Goal: Transaction & Acquisition: Purchase product/service

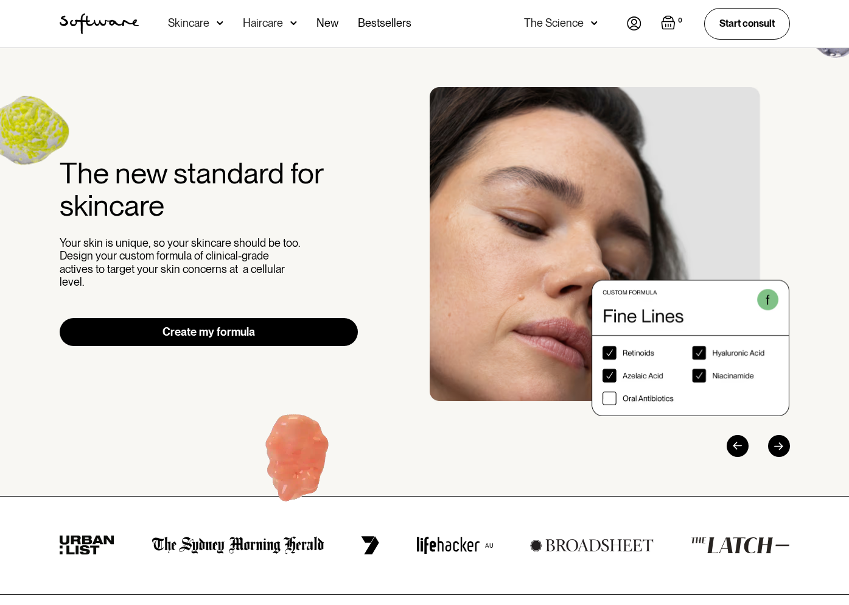
click at [634, 24] on img at bounding box center [634, 23] width 15 height 14
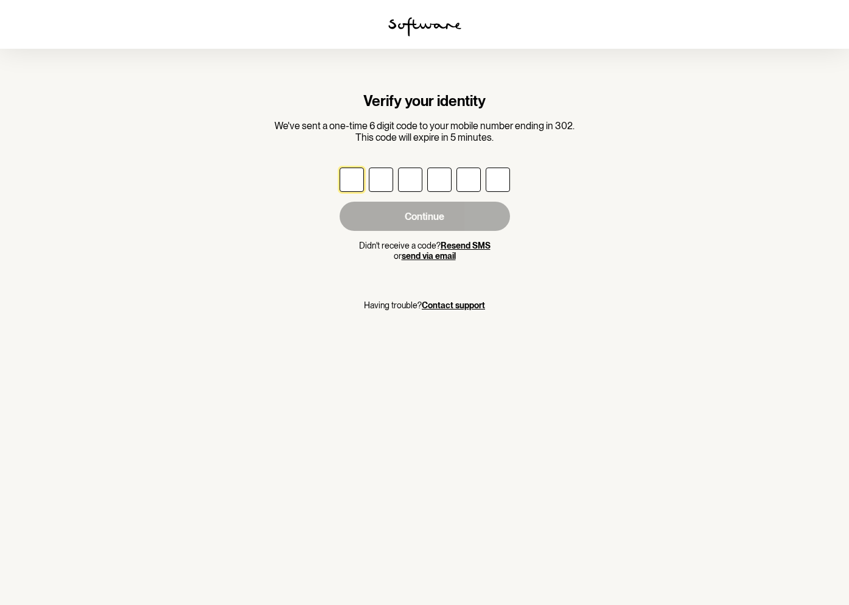
type input "2"
type input "3"
type input "4"
type input "0"
type input "2"
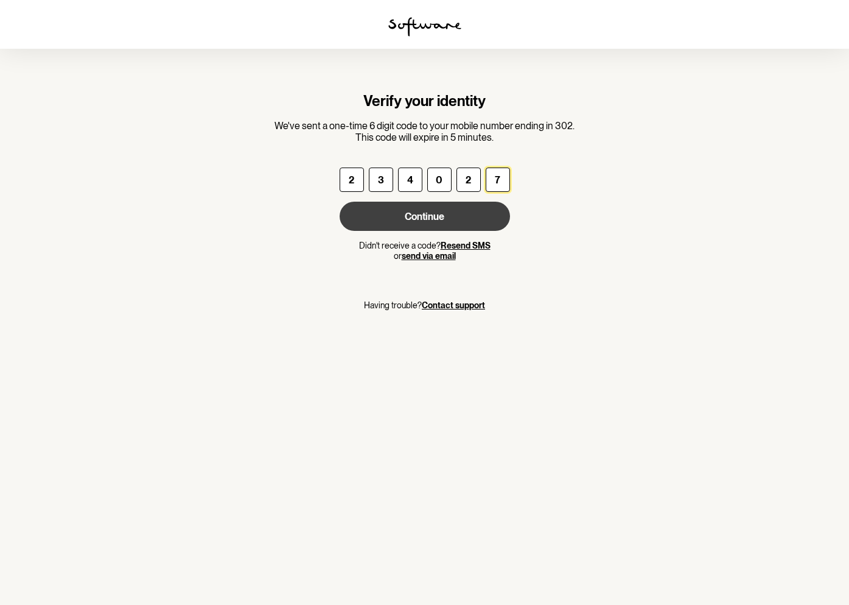
type input "7"
click at [437, 224] on button "Continue" at bounding box center [425, 216] width 170 height 29
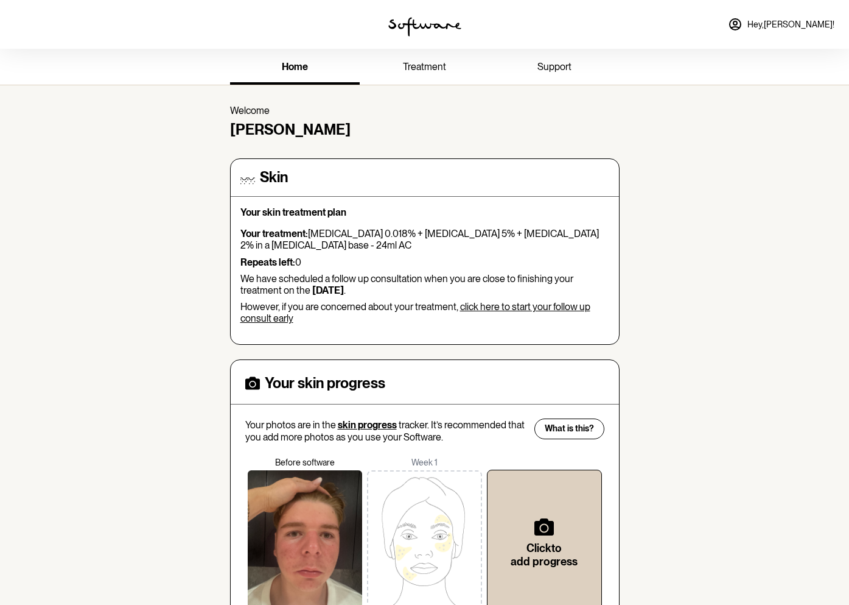
click at [430, 69] on span "treatment" at bounding box center [424, 67] width 43 height 12
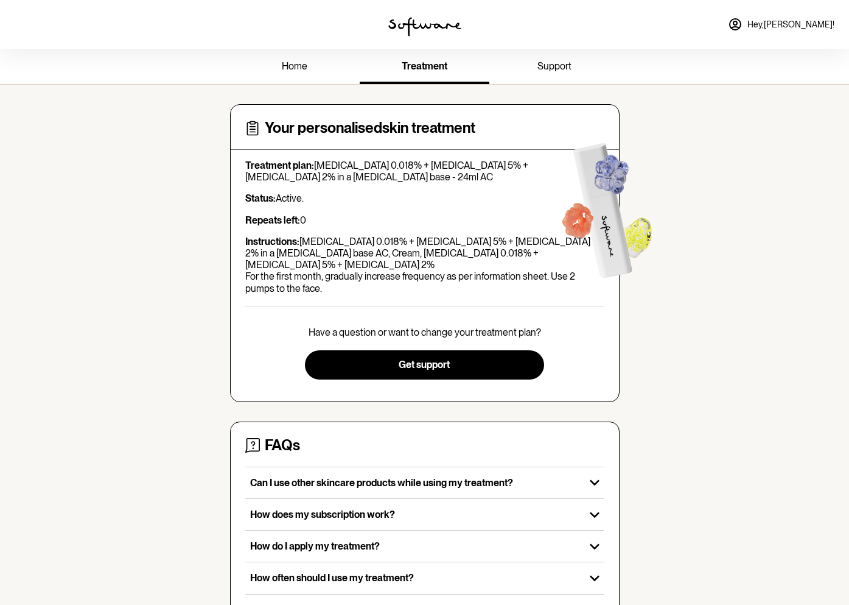
scroll to position [2, 0]
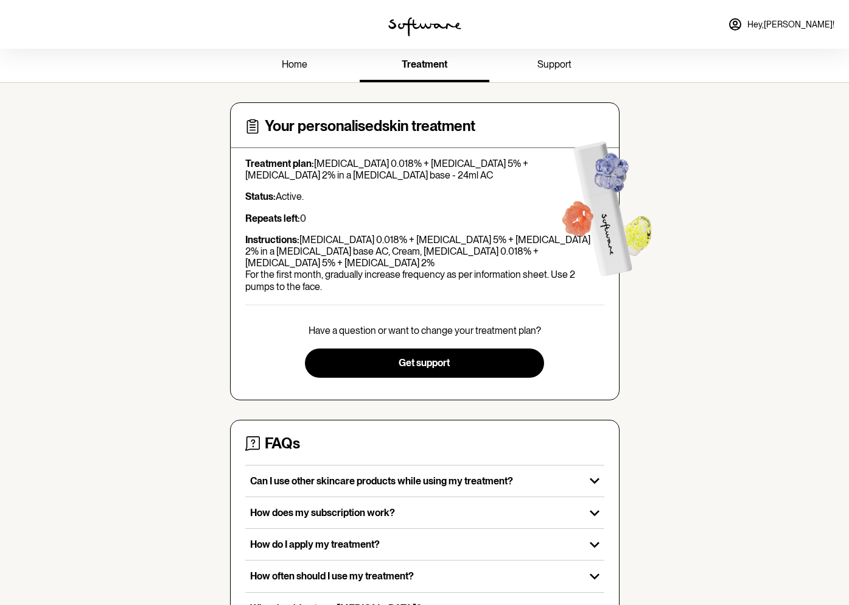
click at [812, 28] on span "Hey, Mika !" at bounding box center [791, 24] width 87 height 10
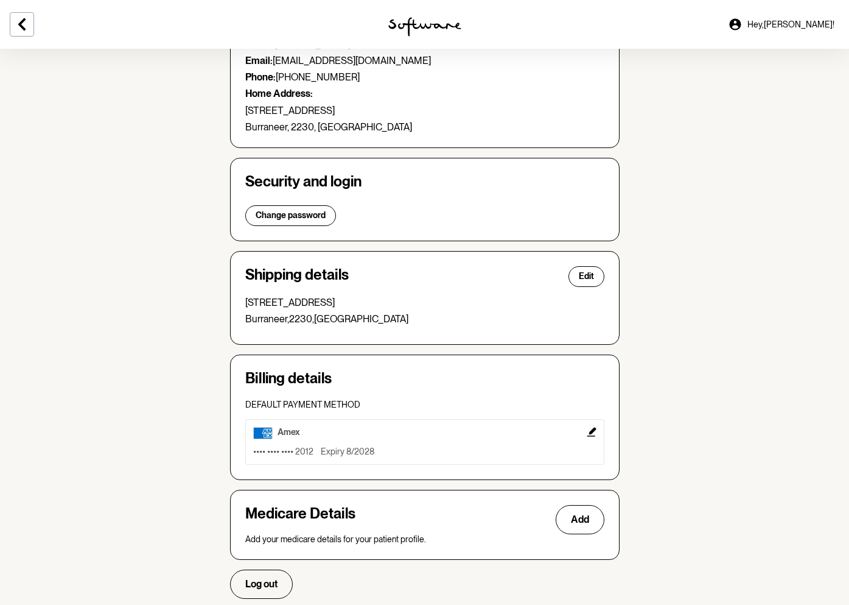
scroll to position [155, 0]
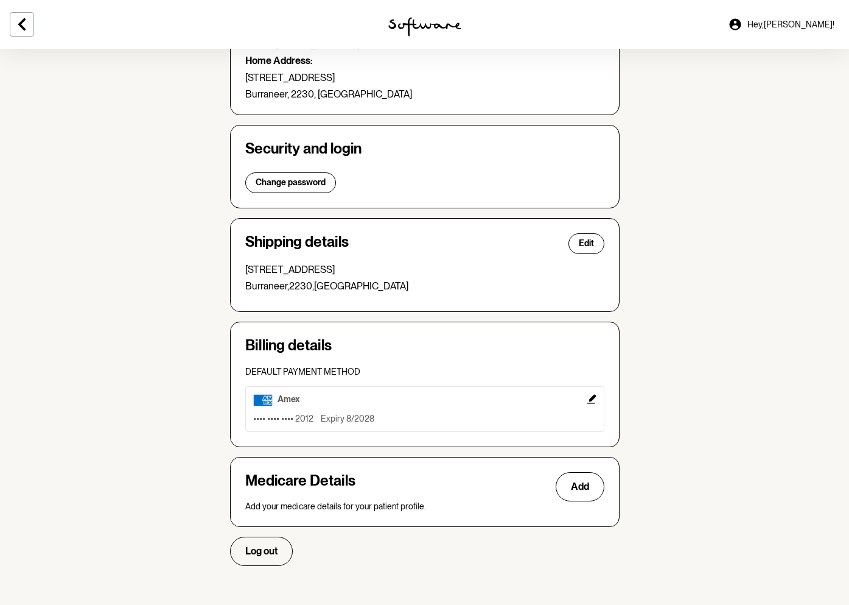
click at [596, 398] on icon "Edit" at bounding box center [592, 399] width 10 height 10
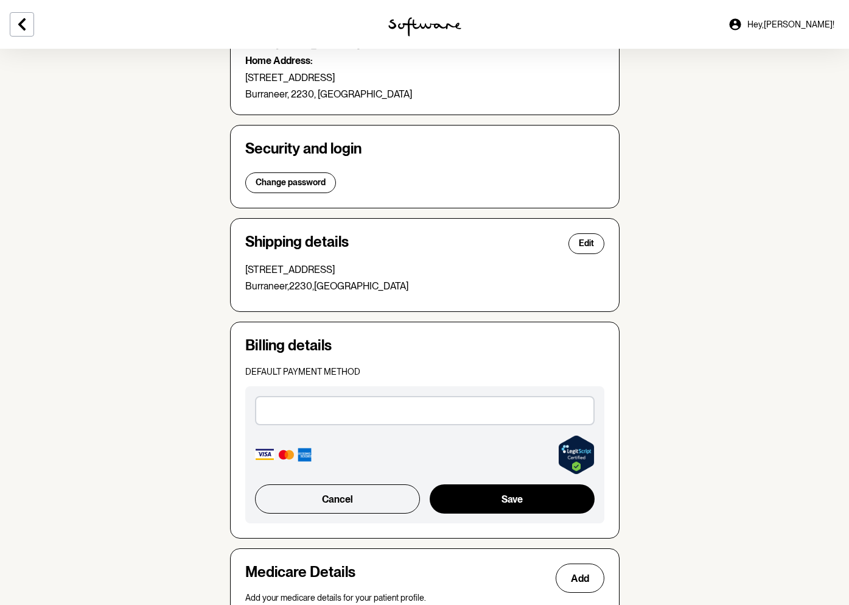
drag, startPoint x: 139, startPoint y: 228, endPoint x: 146, endPoint y: 233, distance: 7.9
click at [139, 228] on section "Account Your details Edit Name: Mika Barbuto Email: info@ingabarbuto.com.au Pho…" at bounding box center [424, 284] width 849 height 783
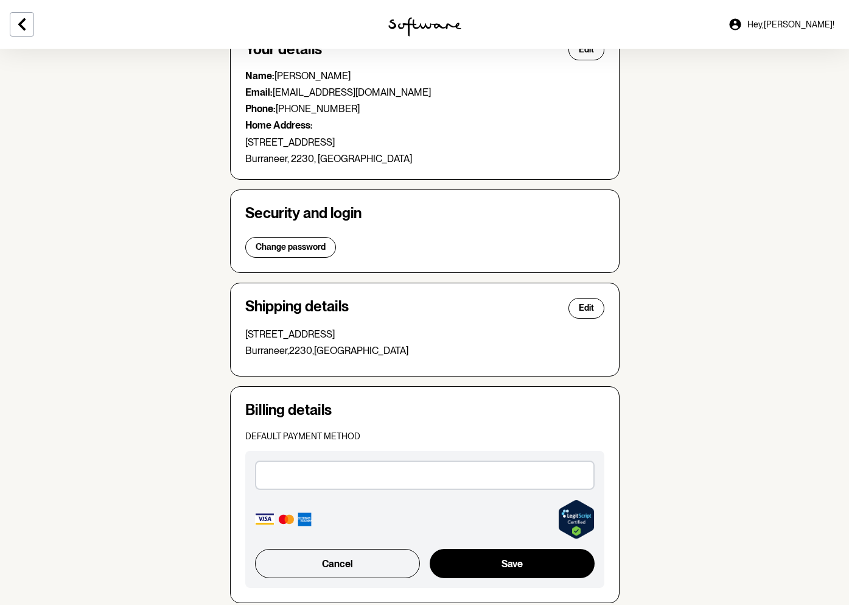
scroll to position [0, 0]
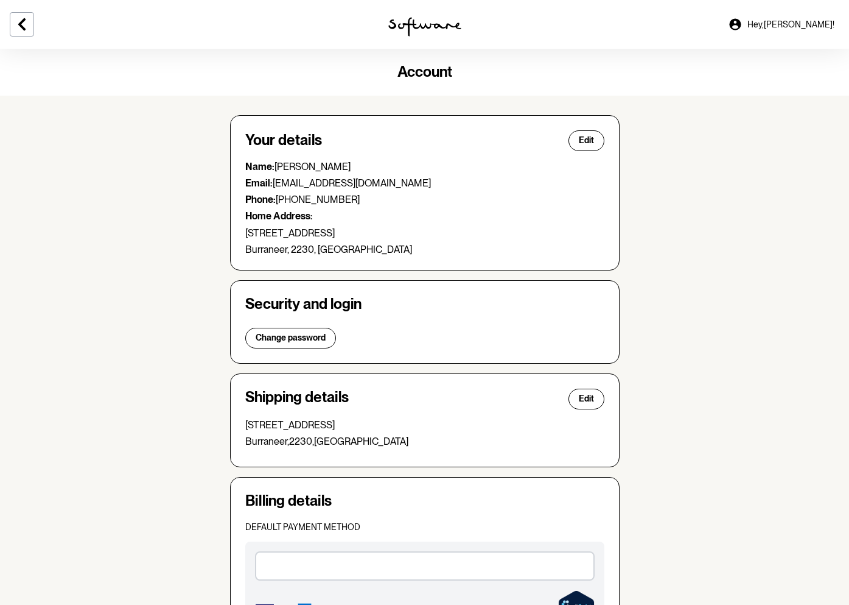
click at [802, 27] on span "Hey, Mika !" at bounding box center [791, 24] width 87 height 10
click at [21, 20] on icon at bounding box center [22, 24] width 15 height 15
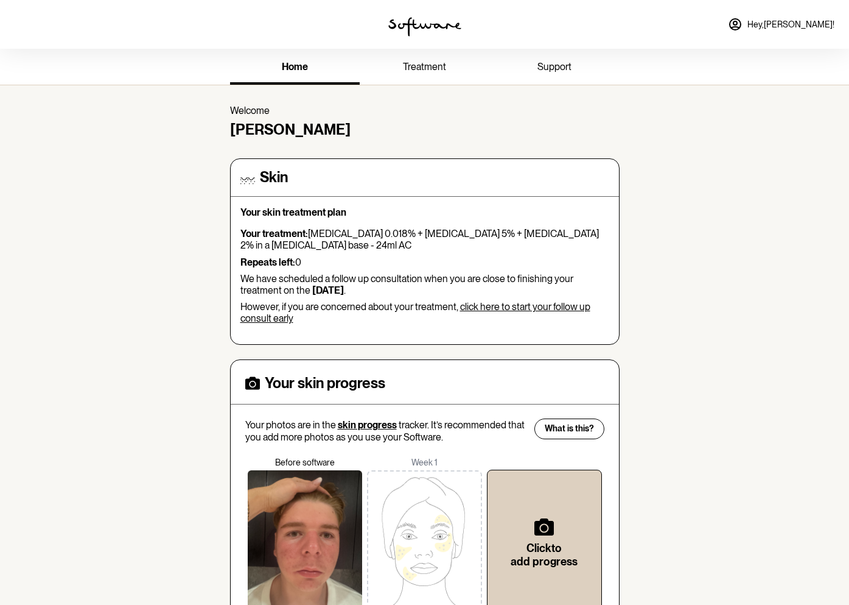
click at [423, 56] on link "treatment" at bounding box center [425, 67] width 130 height 33
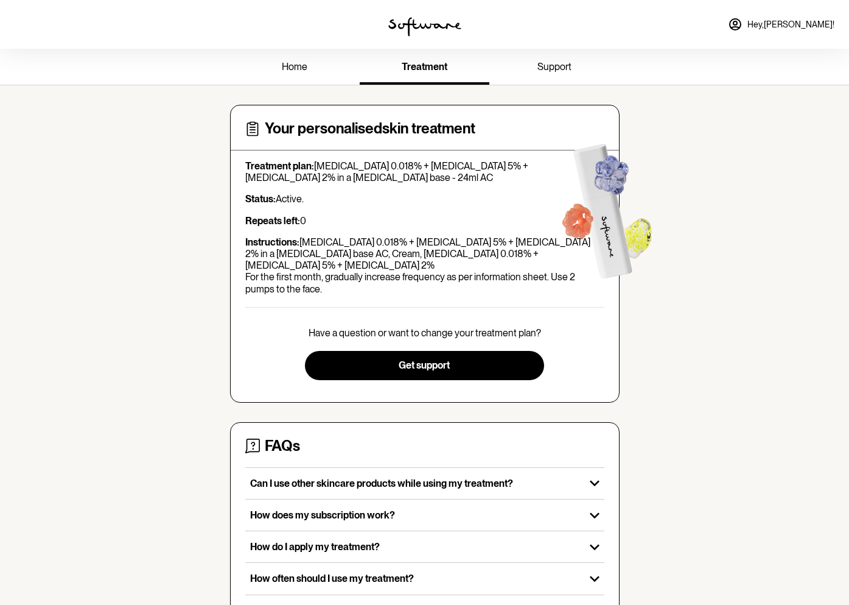
click at [477, 240] on p "Instructions: Tretinoin 0.018% + Niacinamide 5% + Clindamycin 2% in a Hyaluroni…" at bounding box center [424, 265] width 359 height 58
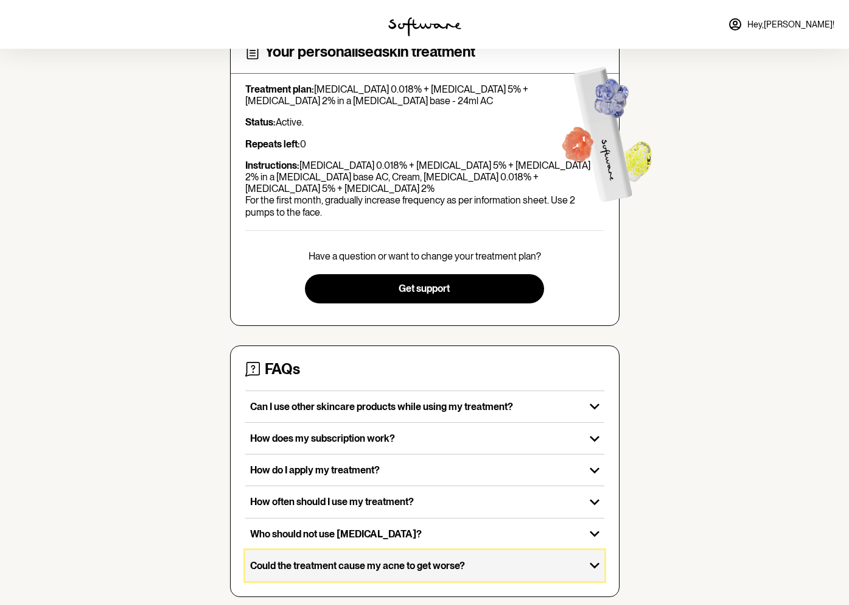
click at [599, 556] on icon "button" at bounding box center [594, 564] width 19 height 19
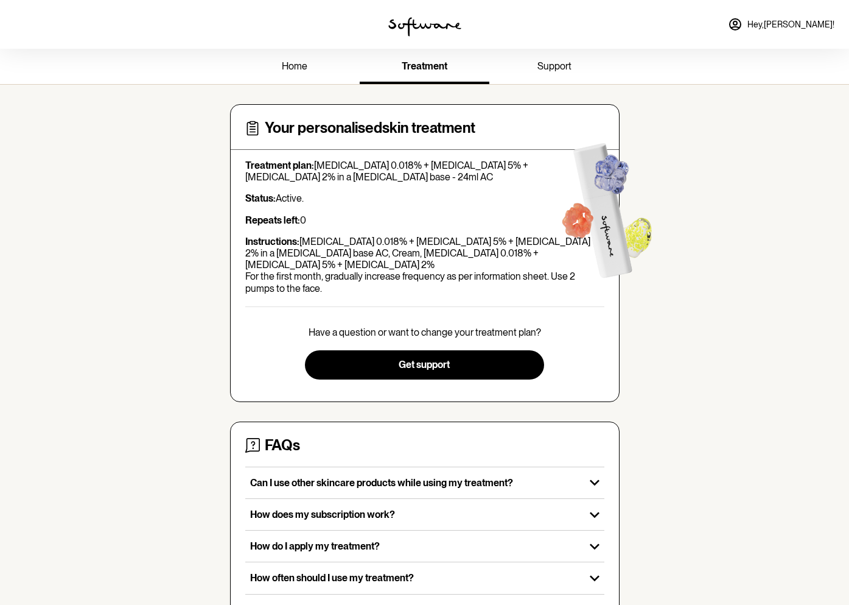
scroll to position [0, 0]
click at [281, 71] on link "home" at bounding box center [295, 67] width 130 height 33
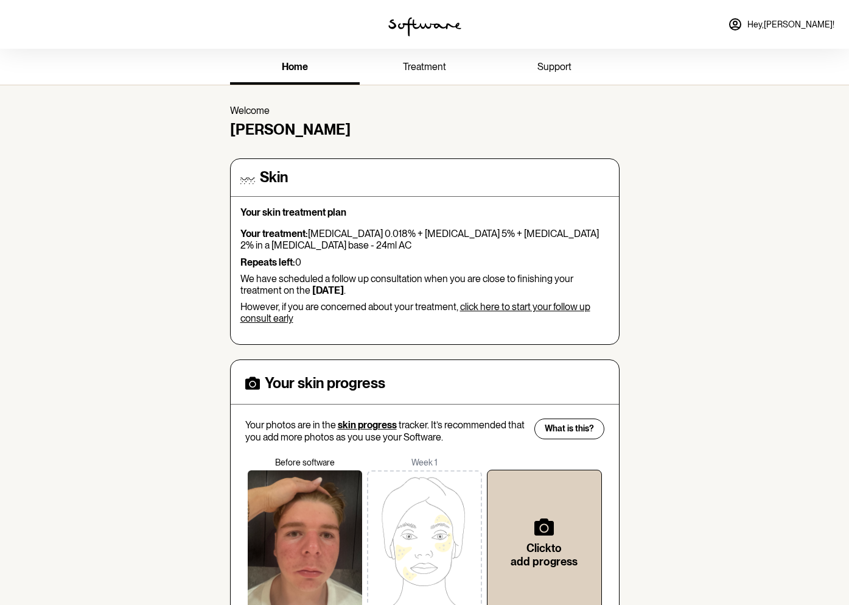
click at [427, 63] on span "treatment" at bounding box center [424, 67] width 43 height 12
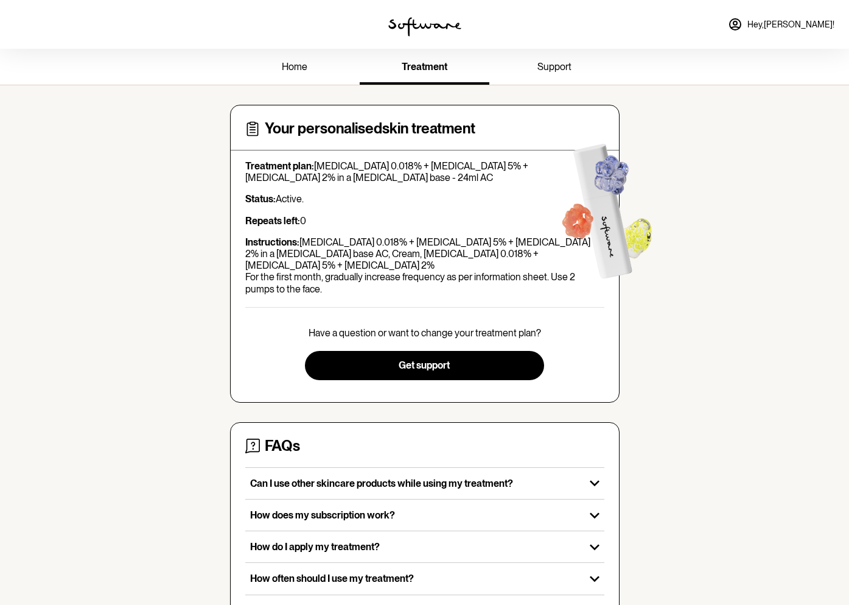
click at [563, 68] on span "support" at bounding box center [555, 67] width 34 height 12
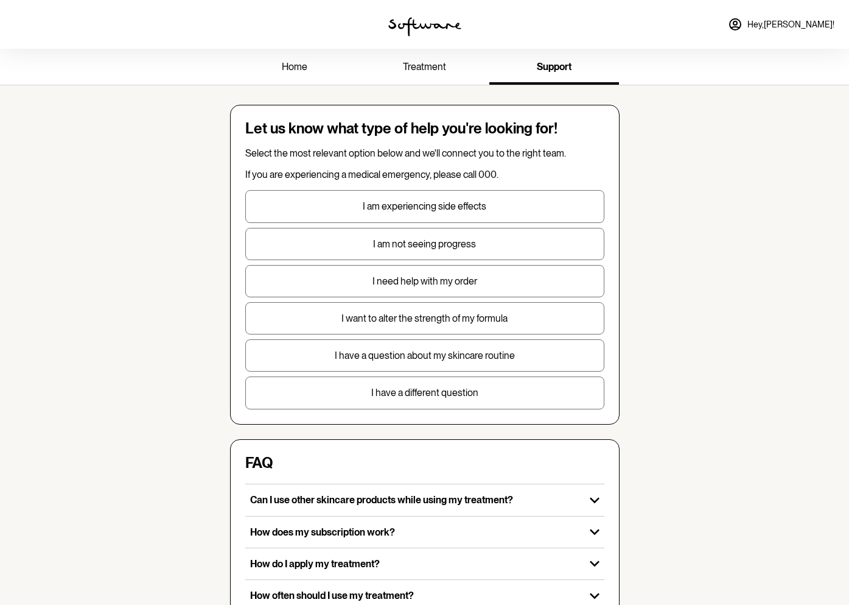
click at [433, 71] on span "treatment" at bounding box center [424, 67] width 43 height 12
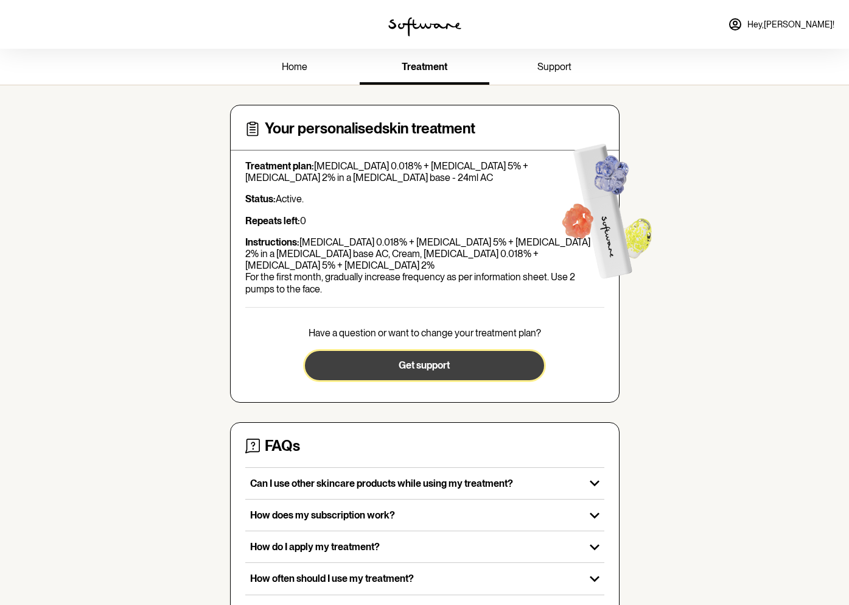
click at [460, 351] on button "Get support" at bounding box center [424, 365] width 239 height 29
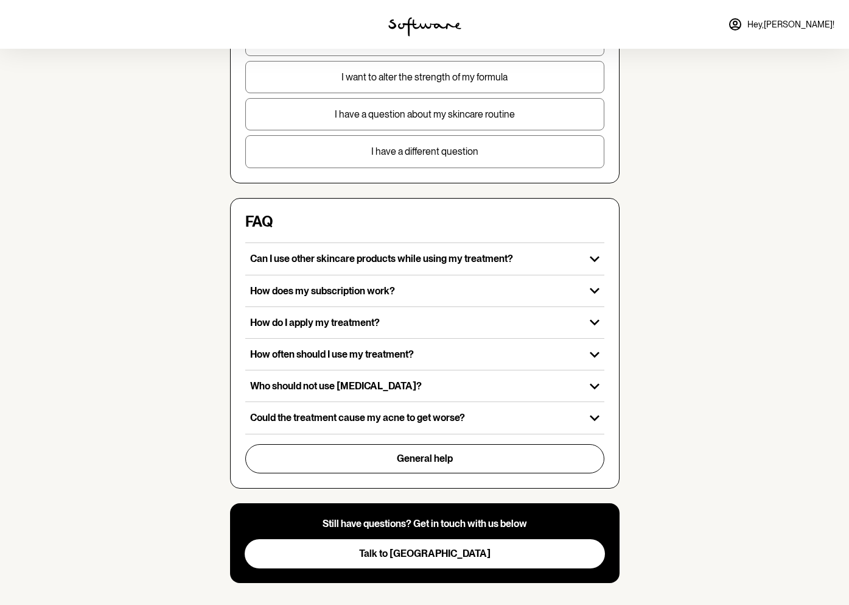
scroll to position [258, 0]
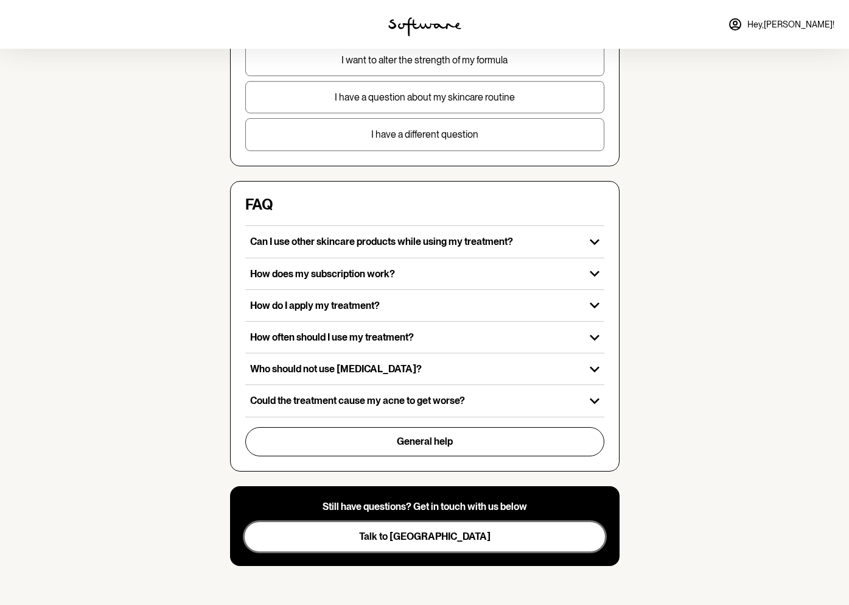
click at [416, 544] on button "Talk to us" at bounding box center [425, 536] width 360 height 29
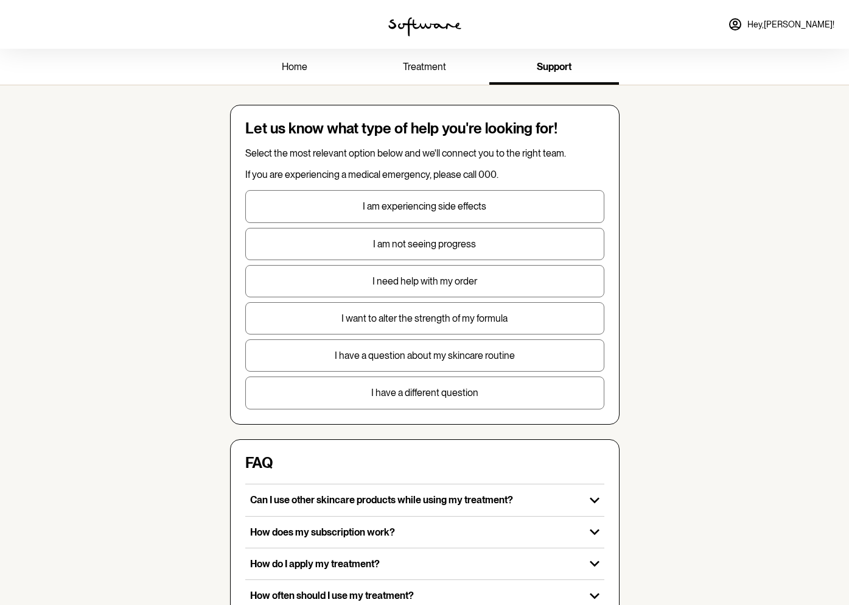
click at [424, 65] on span "treatment" at bounding box center [424, 67] width 43 height 12
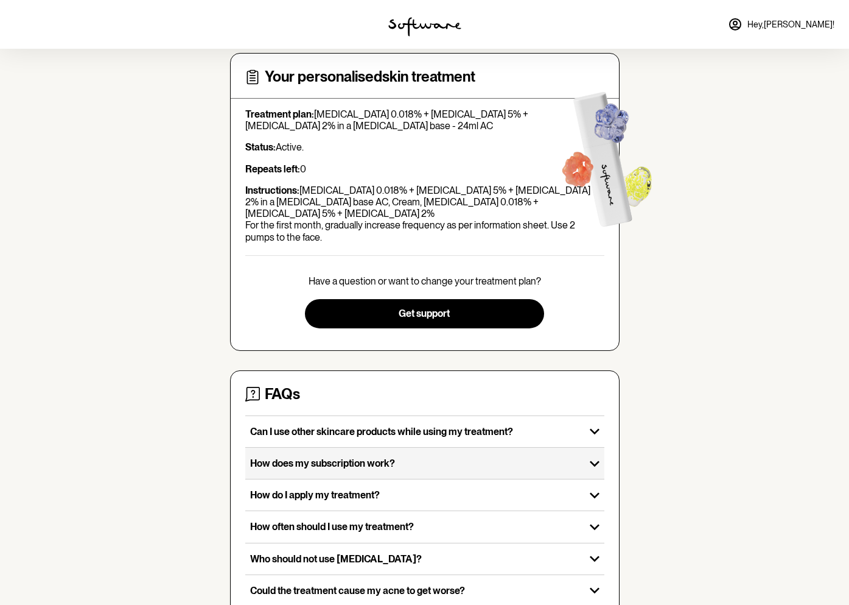
scroll to position [77, 0]
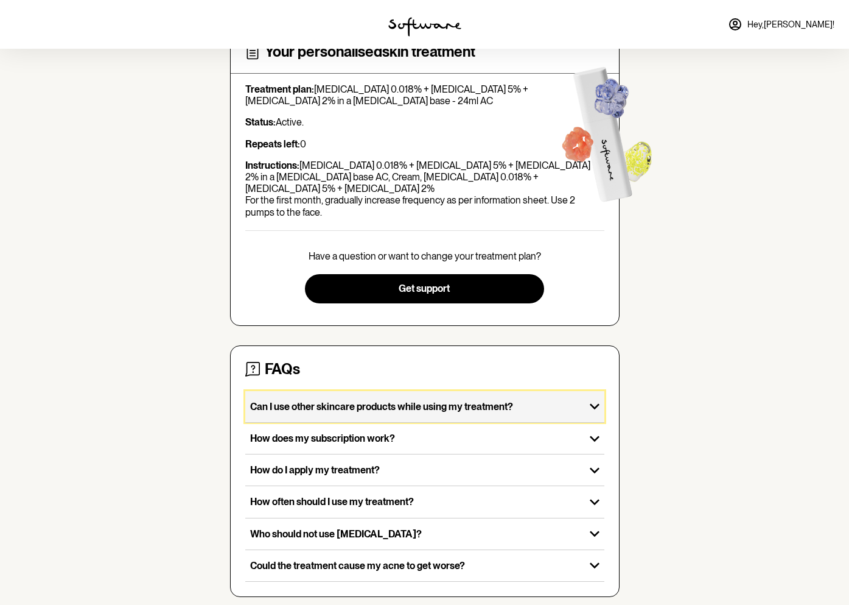
click at [362, 391] on div "Can I use other skincare products while using my treatment?" at bounding box center [415, 406] width 340 height 31
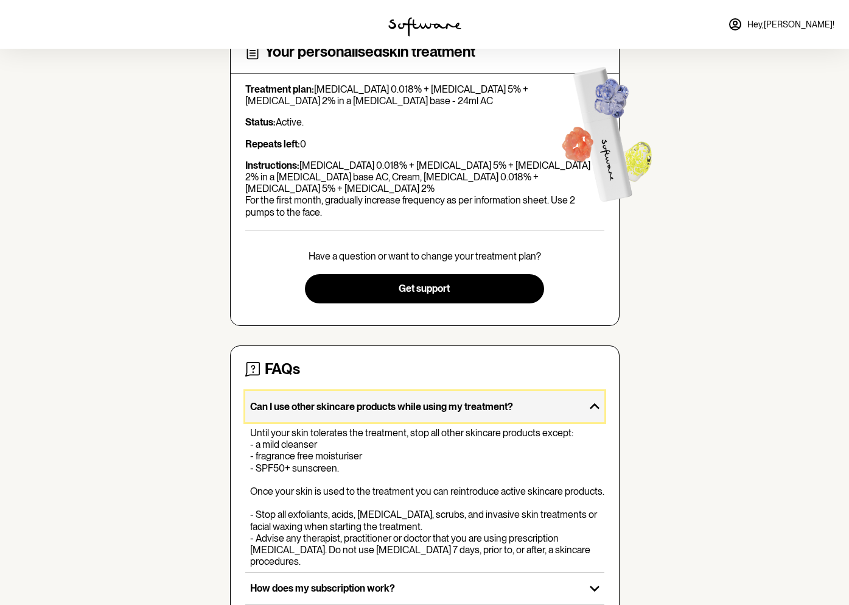
scroll to position [215, 0]
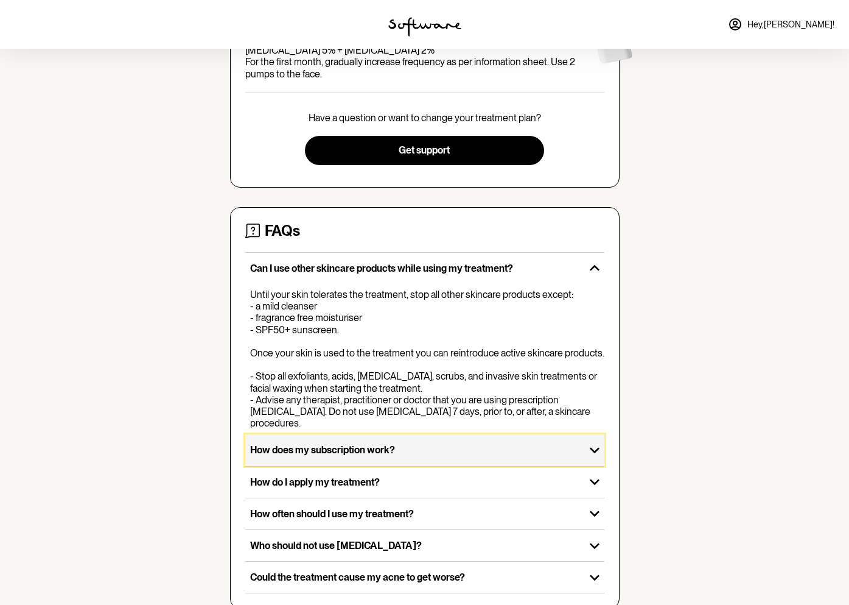
click at [361, 434] on div "How does my subscription work?" at bounding box center [415, 449] width 340 height 31
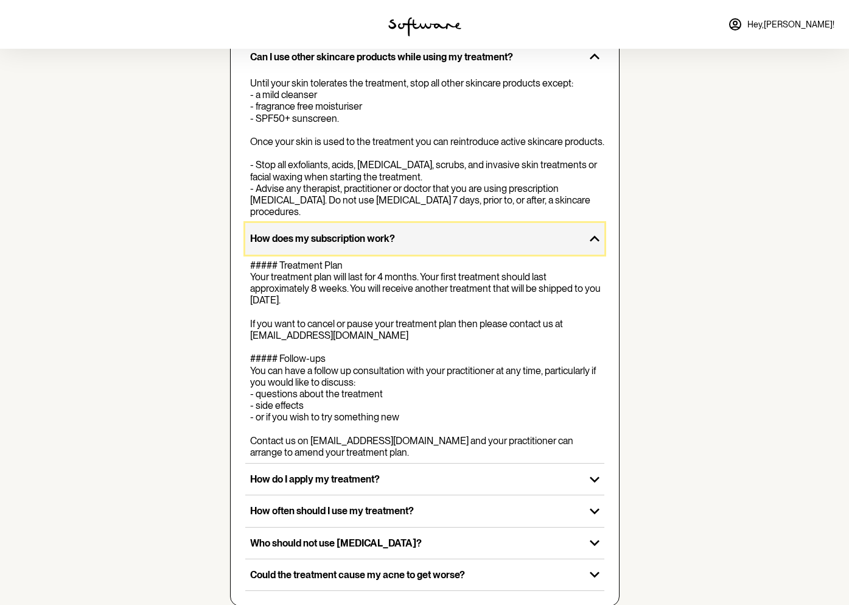
scroll to position [458, 0]
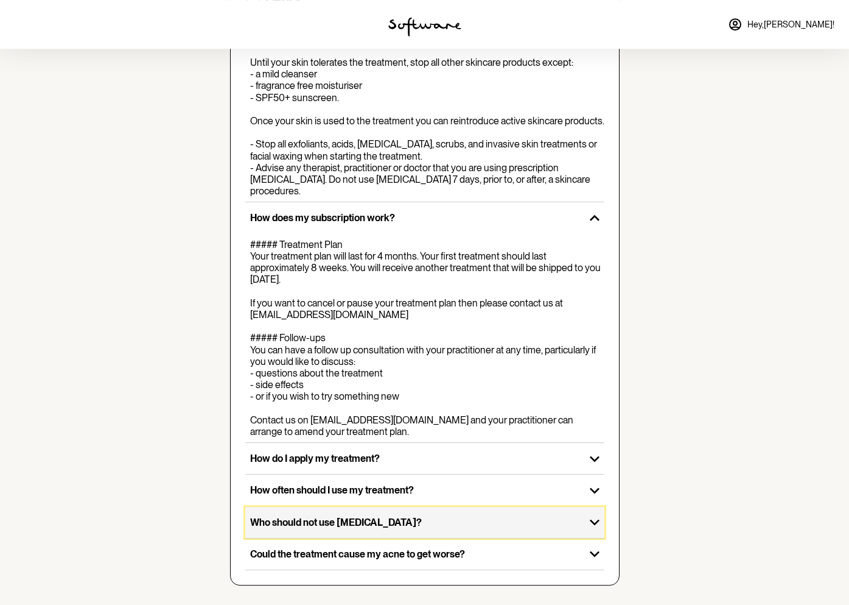
click at [376, 528] on p "Who should not use Tretinoin?" at bounding box center [415, 522] width 330 height 12
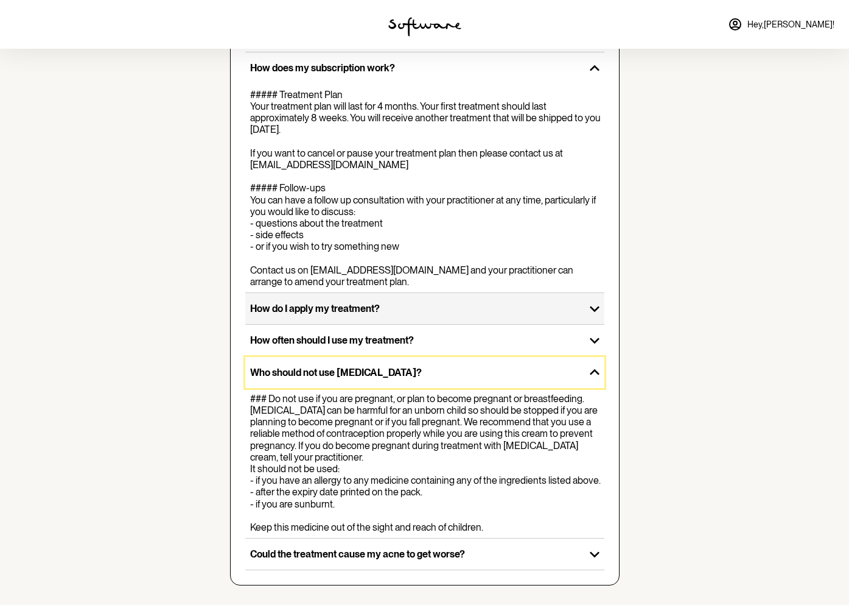
scroll to position [0, 0]
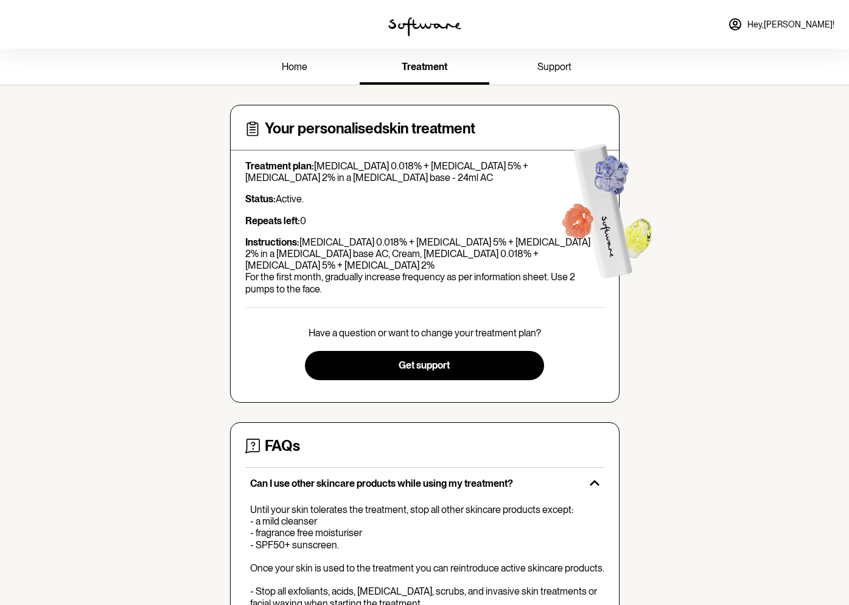
click at [556, 67] on span "support" at bounding box center [555, 67] width 34 height 12
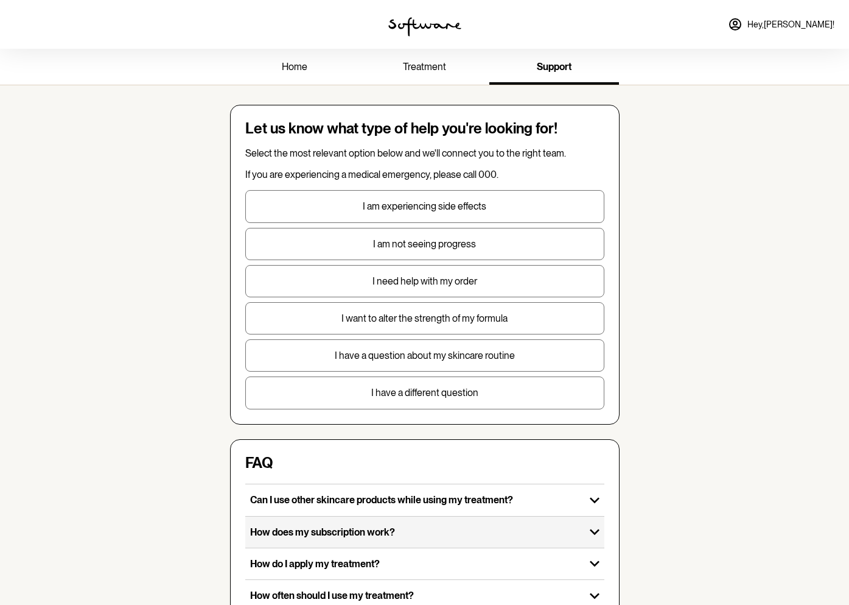
scroll to position [258, 0]
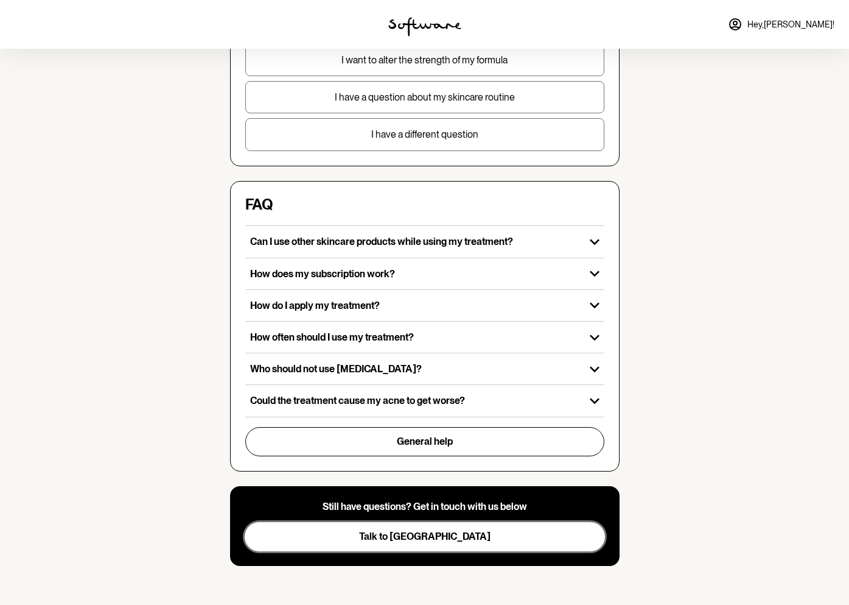
click at [415, 530] on button "Talk to us" at bounding box center [425, 536] width 360 height 29
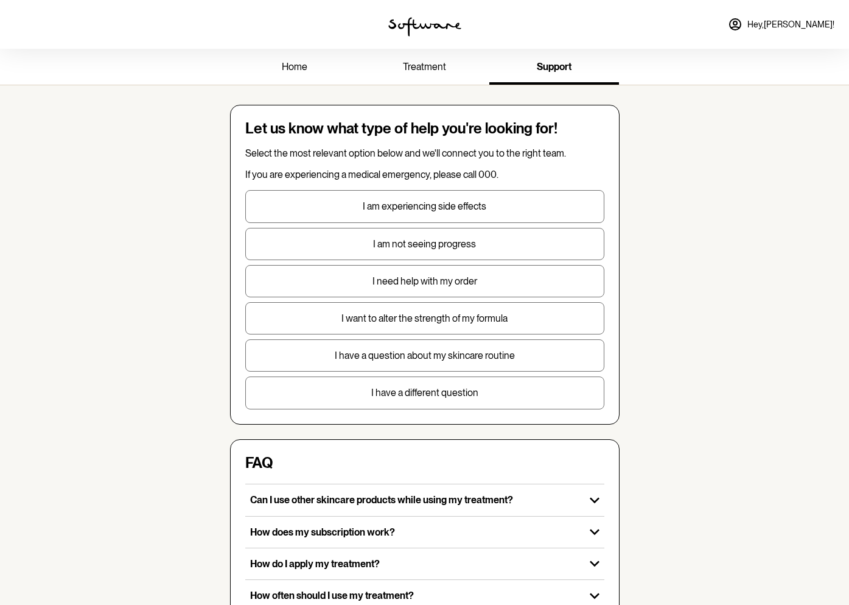
click at [297, 60] on link "home" at bounding box center [295, 67] width 130 height 33
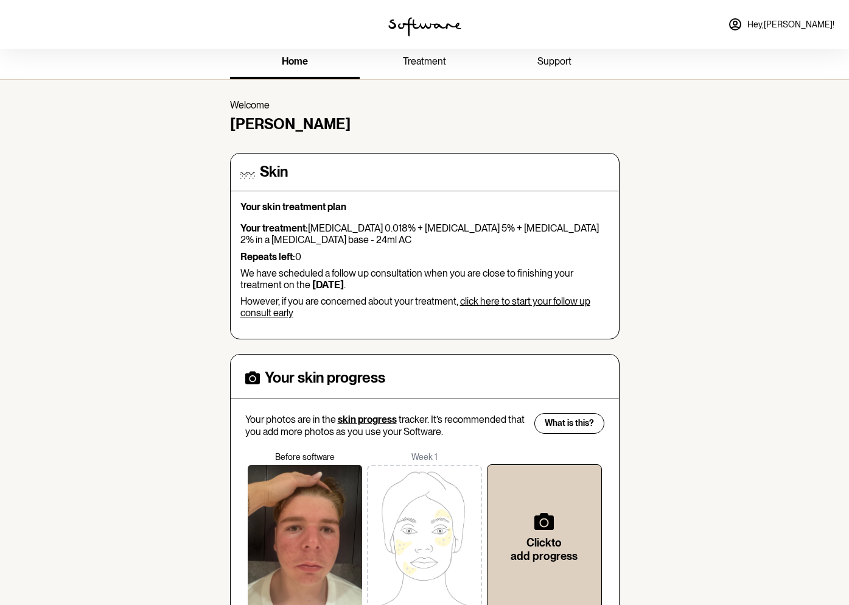
click at [287, 211] on p "Your skin treatment plan" at bounding box center [424, 207] width 369 height 12
click at [287, 211] on p "Your skin treatment plan" at bounding box center [424, 208] width 369 height 12
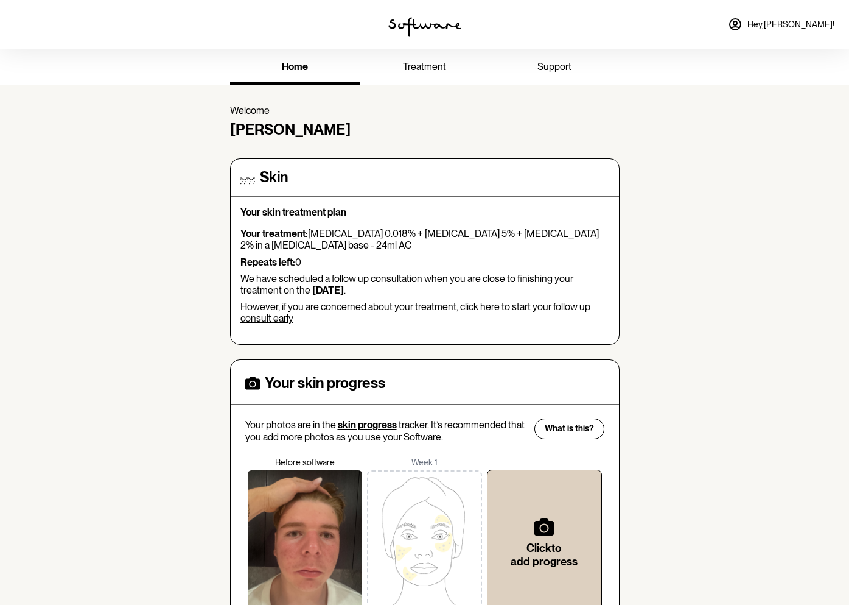
click at [419, 67] on span "treatment" at bounding box center [424, 67] width 43 height 12
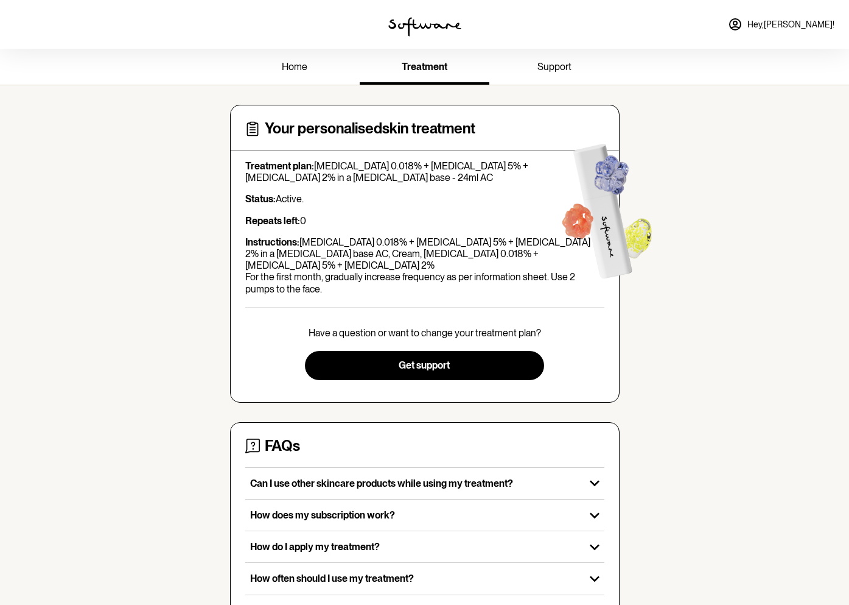
click at [467, 327] on p "Have a question or want to change your treatment plan?" at bounding box center [425, 333] width 233 height 12
click at [466, 327] on p "Have a question or want to change your treatment plan?" at bounding box center [425, 333] width 233 height 12
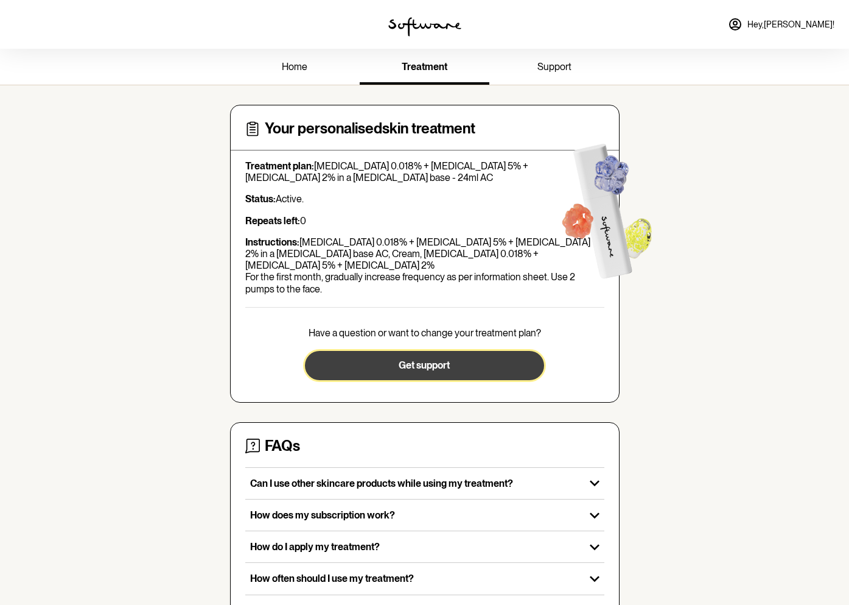
scroll to position [5, 0]
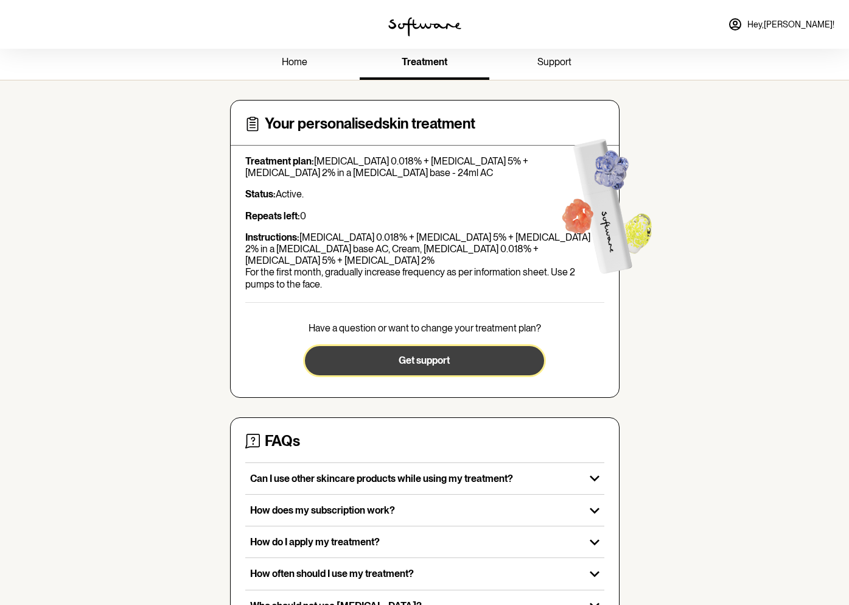
click at [450, 355] on span "Get support" at bounding box center [424, 360] width 51 height 12
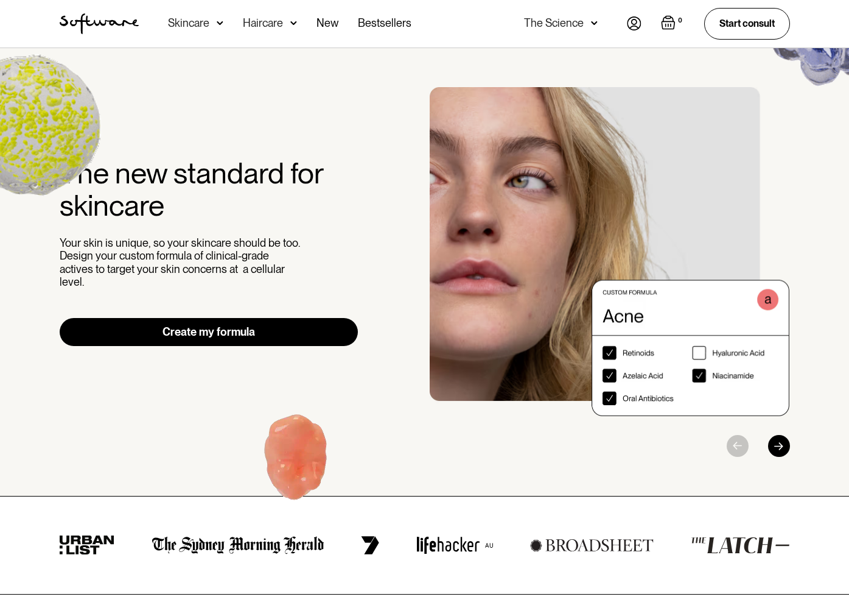
click at [193, 21] on div "Skincare" at bounding box center [188, 23] width 41 height 12
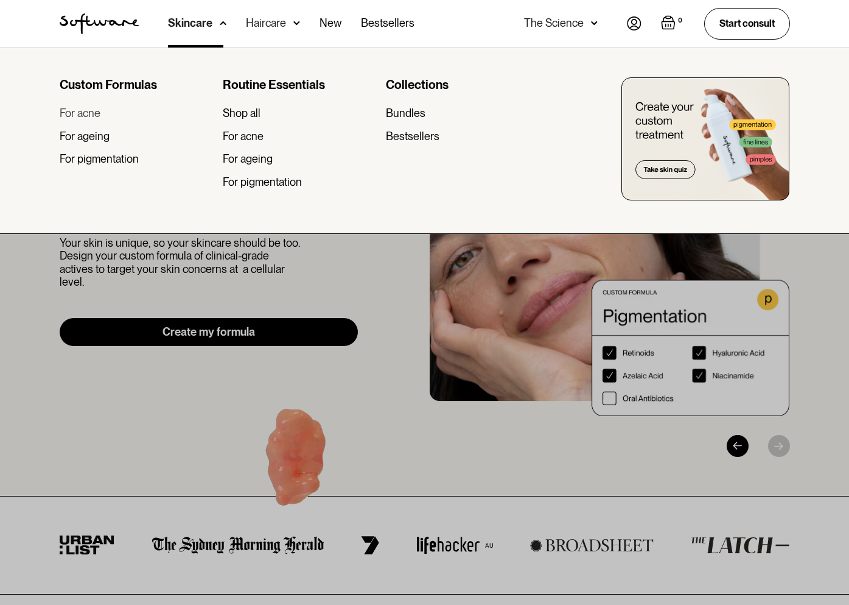
click at [93, 115] on div "For acne" at bounding box center [80, 113] width 41 height 13
click at [250, 136] on div "For acne" at bounding box center [243, 136] width 41 height 13
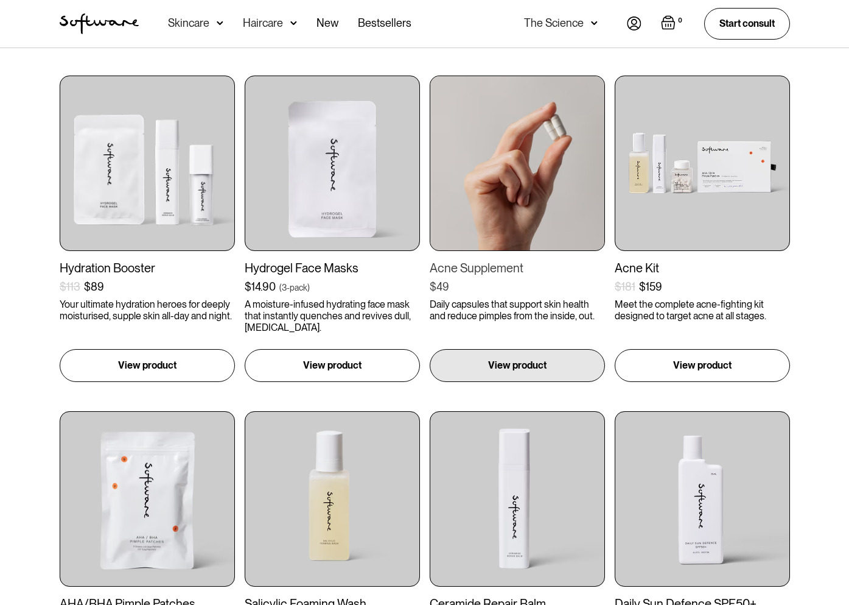
scroll to position [593, 0]
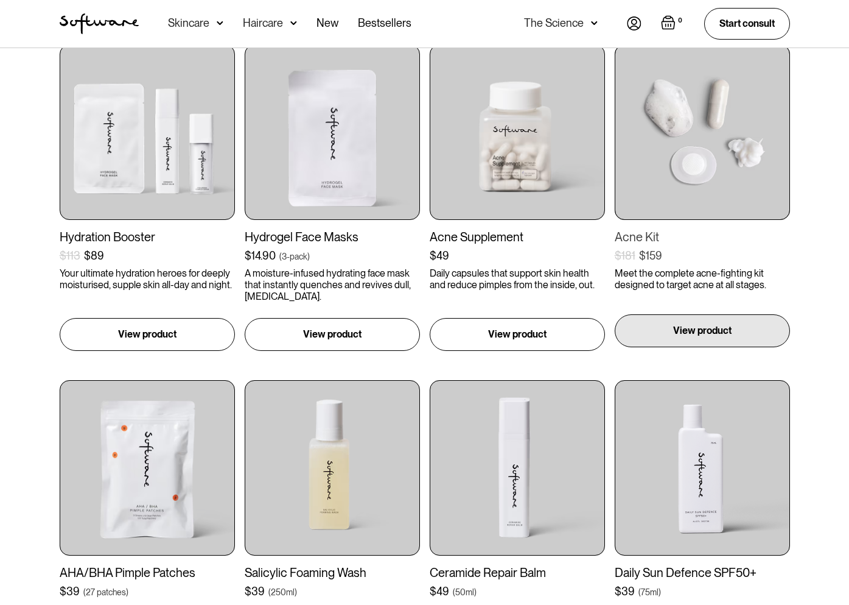
click at [712, 338] on div "View product" at bounding box center [702, 330] width 175 height 33
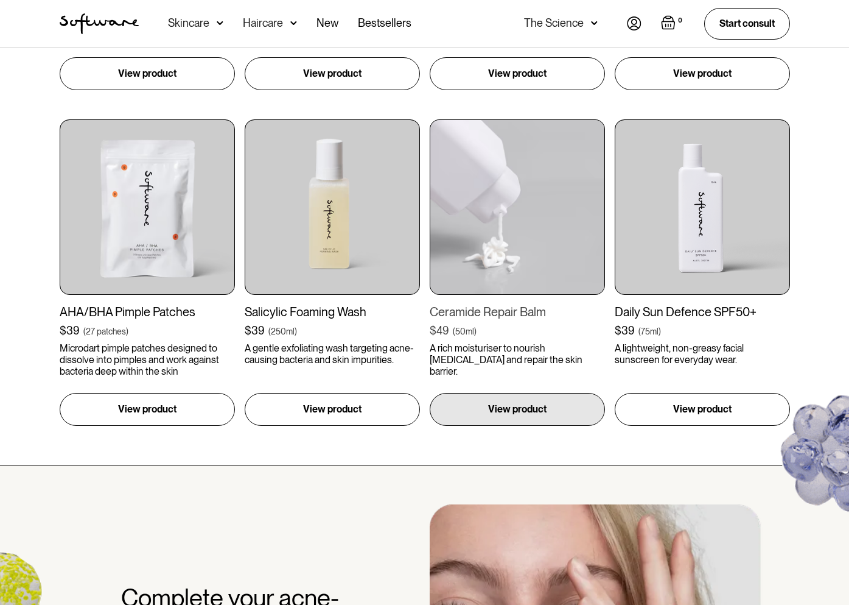
scroll to position [856, 0]
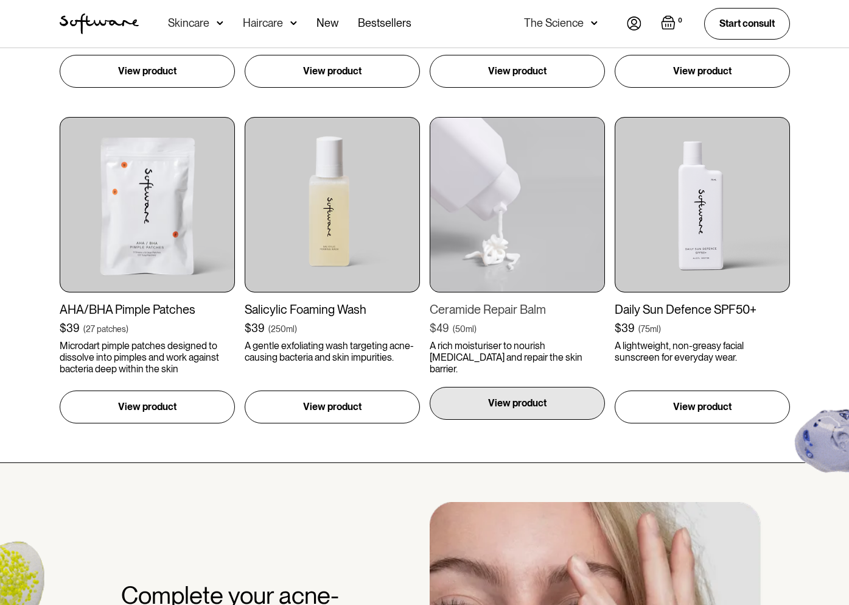
click at [521, 400] on p "View product" at bounding box center [517, 403] width 58 height 15
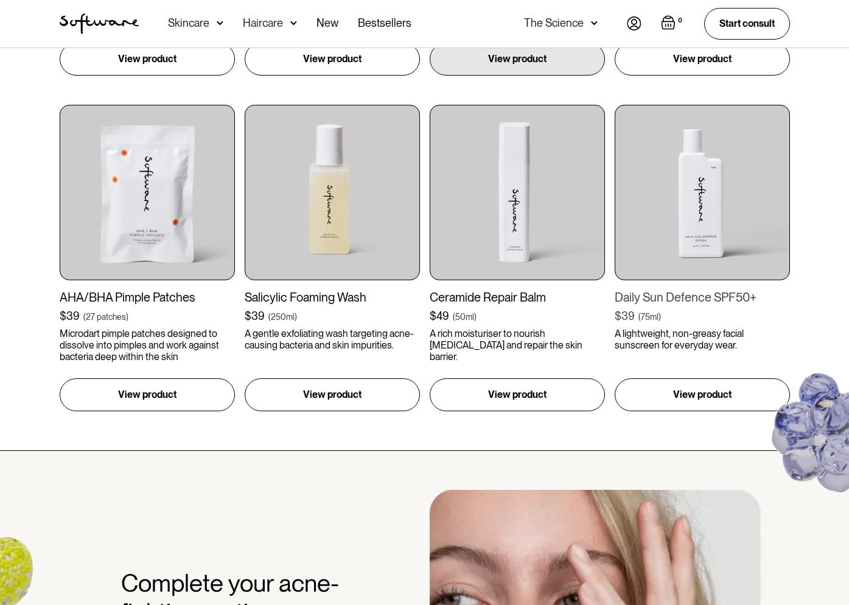
scroll to position [870, 0]
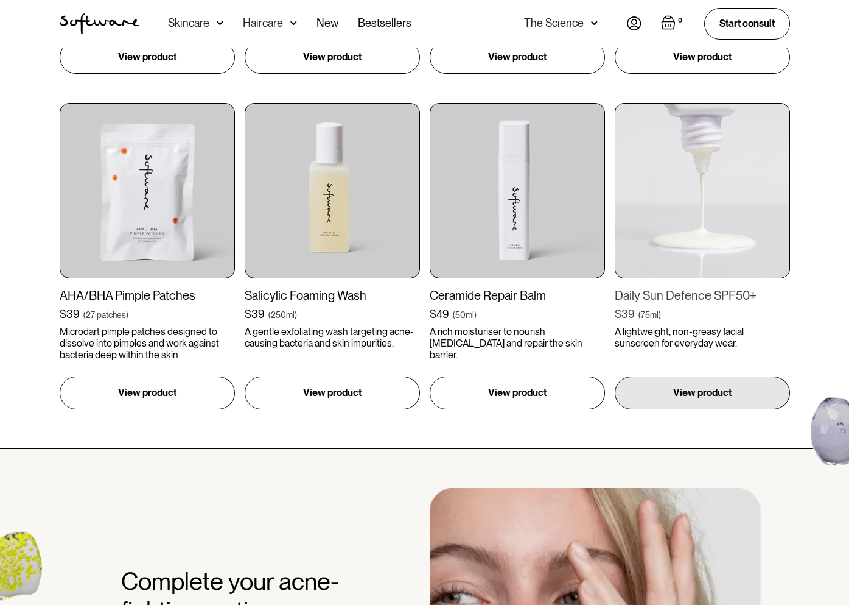
click at [730, 374] on link "Daily Sun Defence SPF50+ $39 ( 75ml ) A lightweight, non-greasy facial sunscree…" at bounding box center [702, 256] width 175 height 306
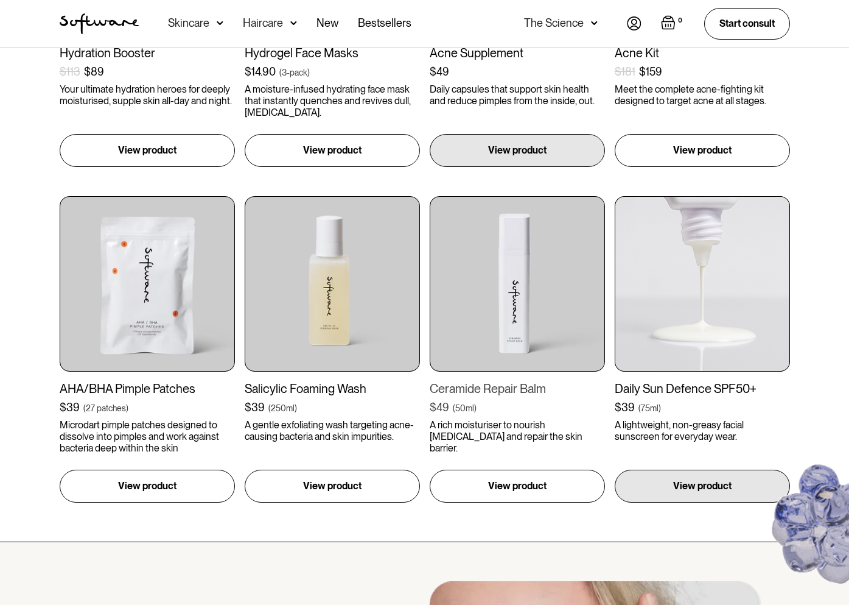
scroll to position [778, 0]
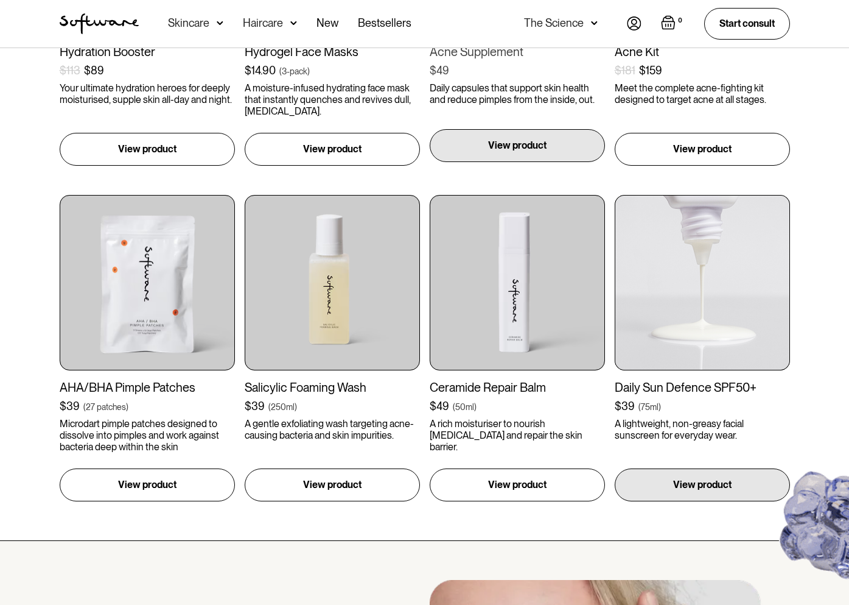
click at [532, 142] on p "View product" at bounding box center [517, 145] width 58 height 15
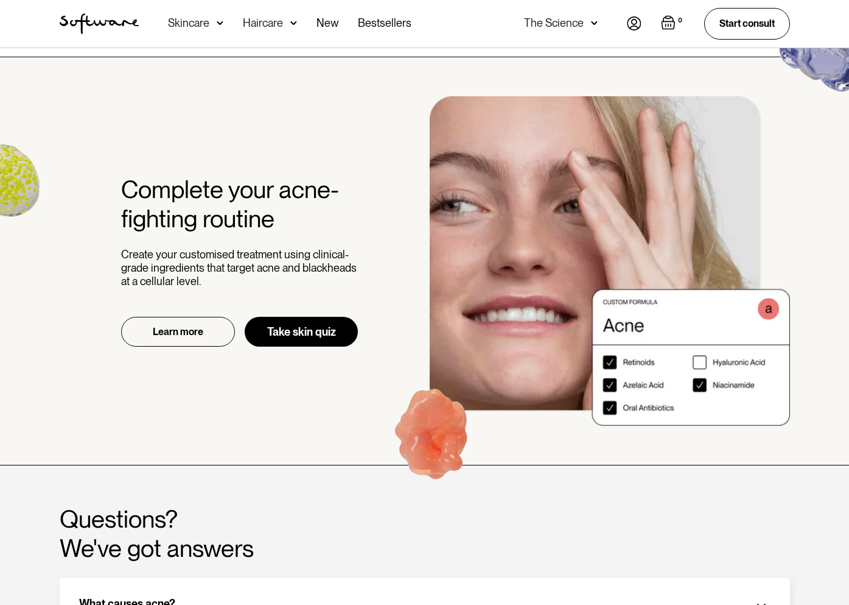
scroll to position [0, 0]
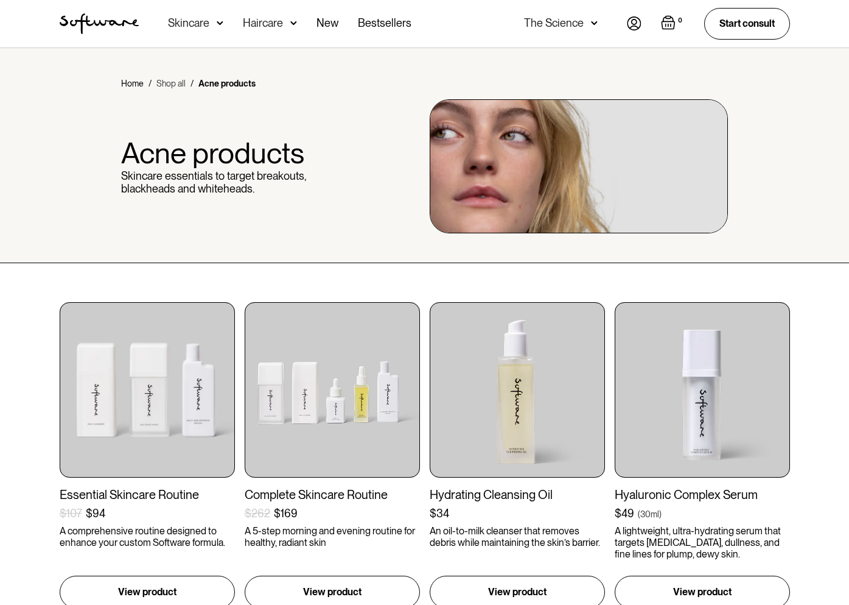
drag, startPoint x: 160, startPoint y: 81, endPoint x: 170, endPoint y: 85, distance: 11.2
click at [160, 81] on link "Shop all" at bounding box center [170, 83] width 29 height 12
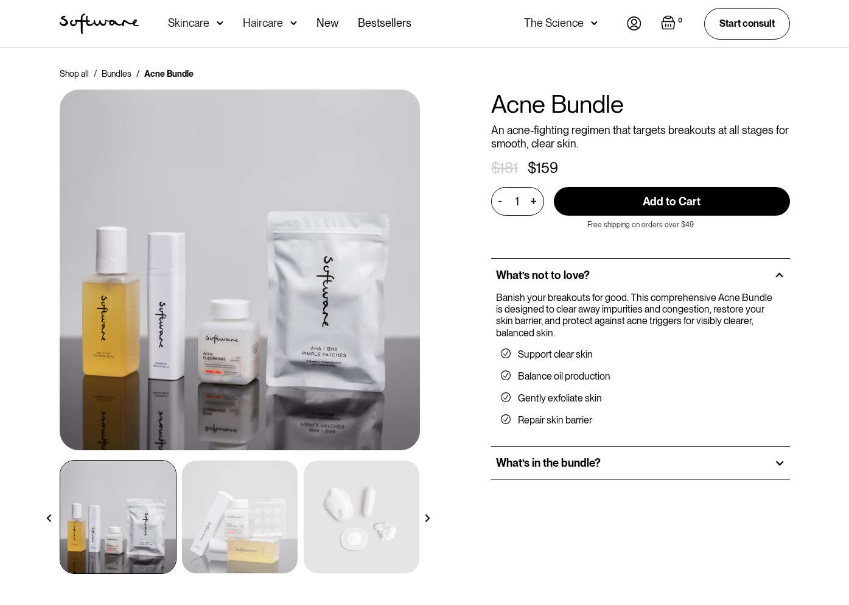
click at [557, 456] on div "What’s in the bundle?" at bounding box center [640, 462] width 299 height 33
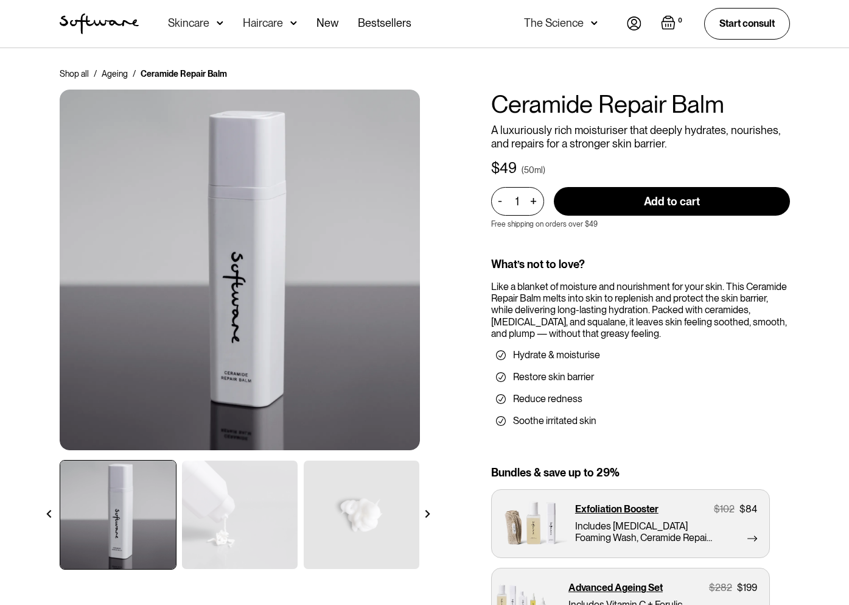
click at [647, 197] on input "Add to cart" at bounding box center [672, 201] width 236 height 29
type input "Add to cart"
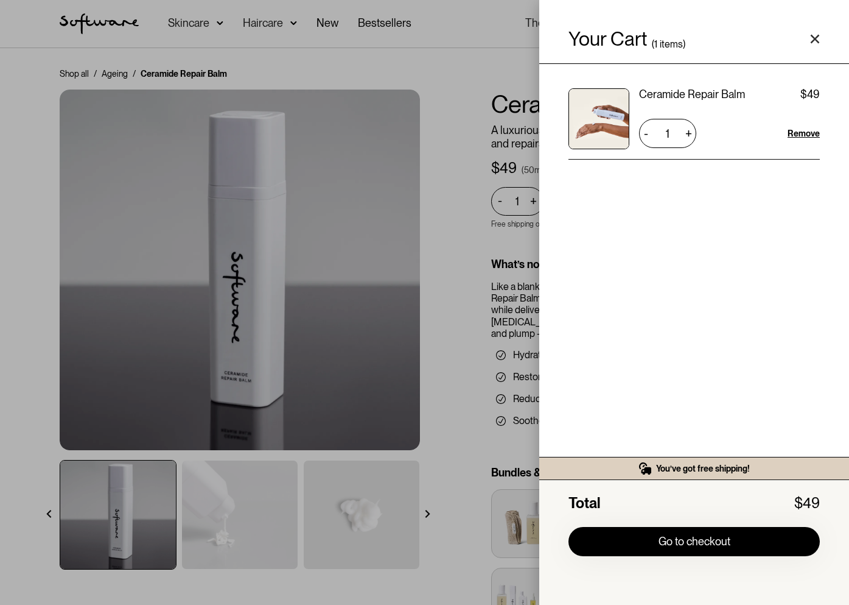
drag, startPoint x: 254, startPoint y: 51, endPoint x: 231, endPoint y: 38, distance: 26.2
click at [254, 51] on div "Your Cart ( 1 items) Ceramide Repair Balm $49 $49 1 + - Remove You’ve got free …" at bounding box center [424, 302] width 849 height 605
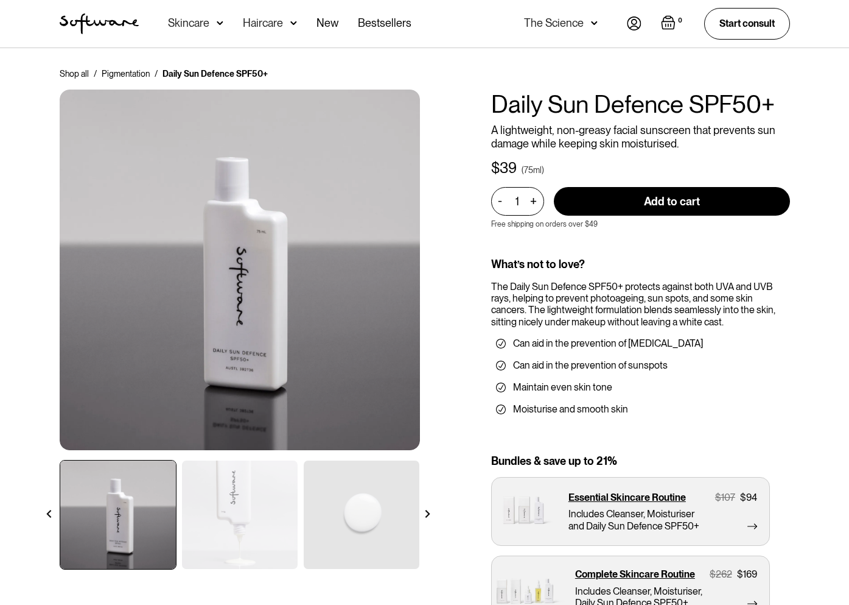
click at [667, 200] on input "Add to cart" at bounding box center [672, 201] width 236 height 29
type input "Add to cart"
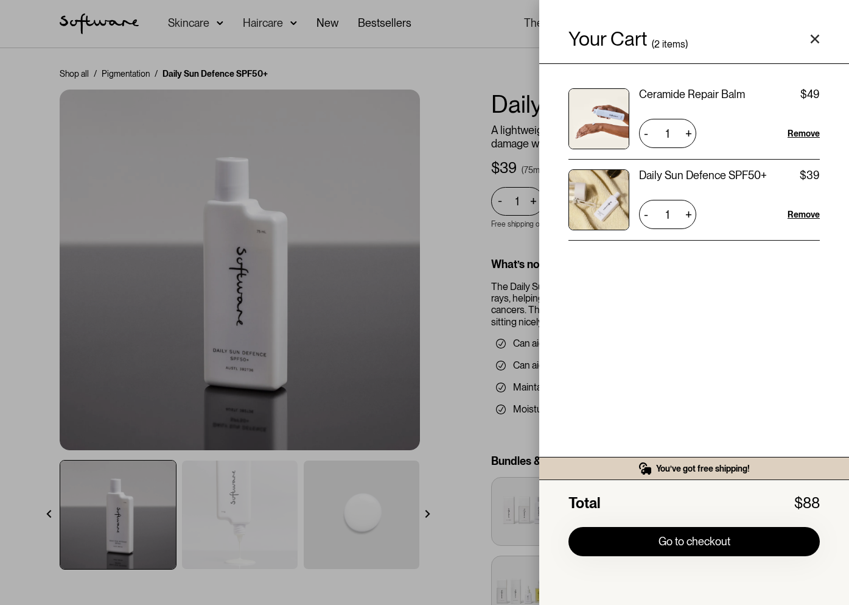
click at [35, 57] on div "Your Cart ( 2 items) Ceramide Repair Balm $49 $49 1 + - Remove Daily Sun Defenc…" at bounding box center [424, 302] width 849 height 605
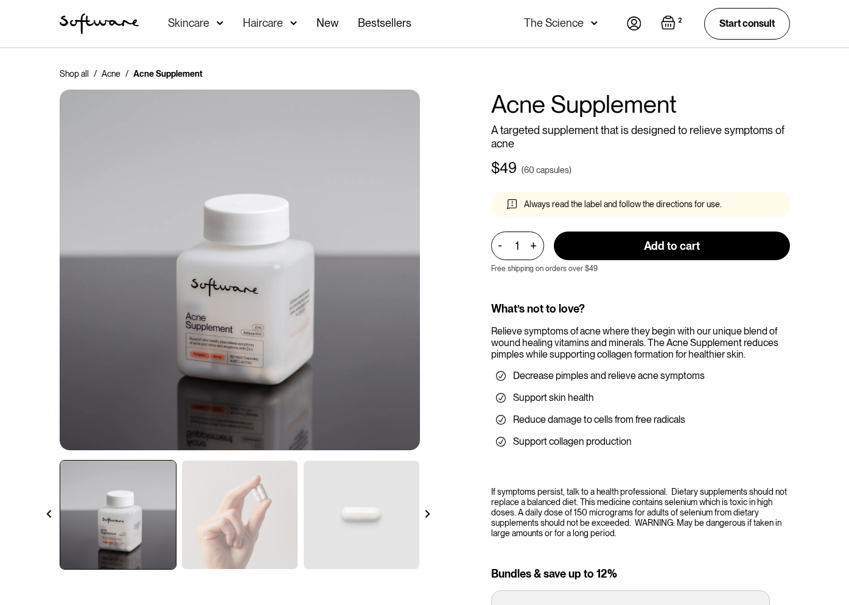
scroll to position [127, 0]
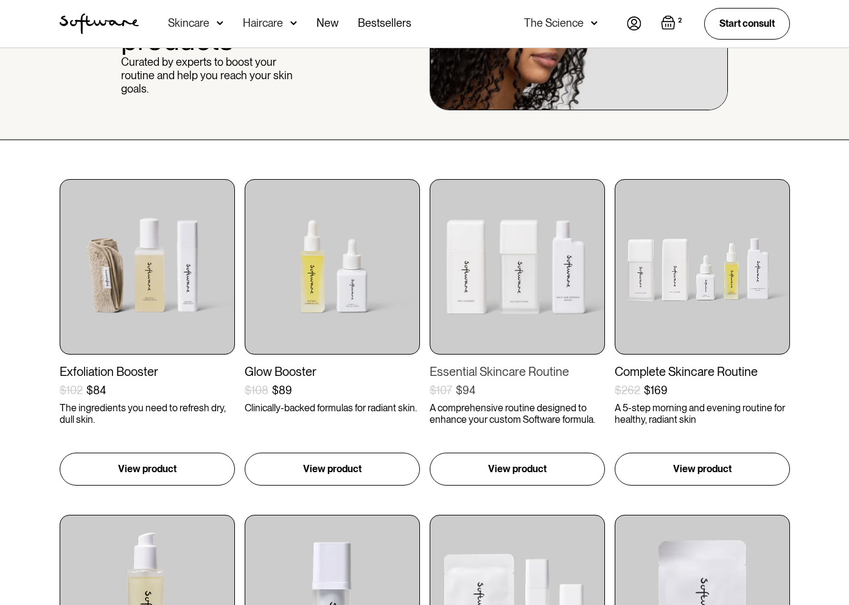
scroll to position [125, 0]
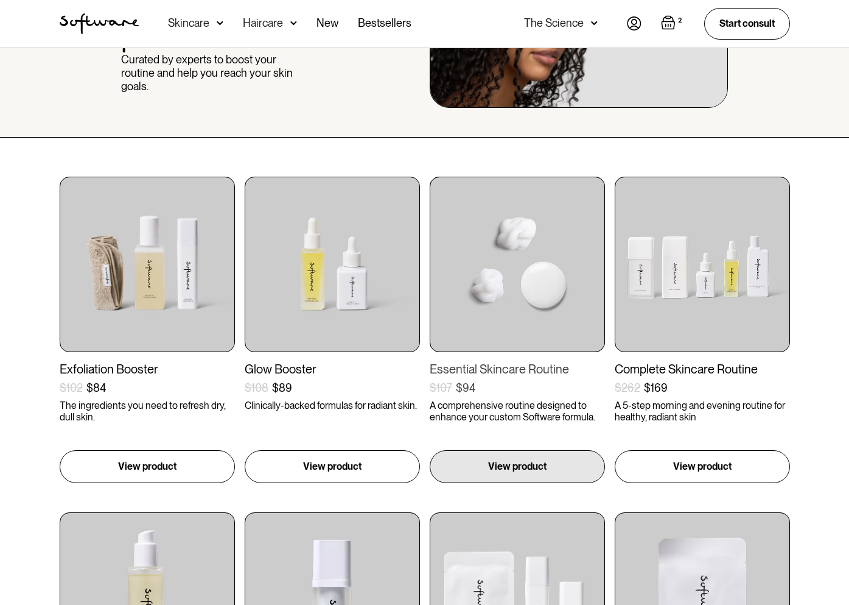
click at [559, 258] on img at bounding box center [517, 264] width 175 height 175
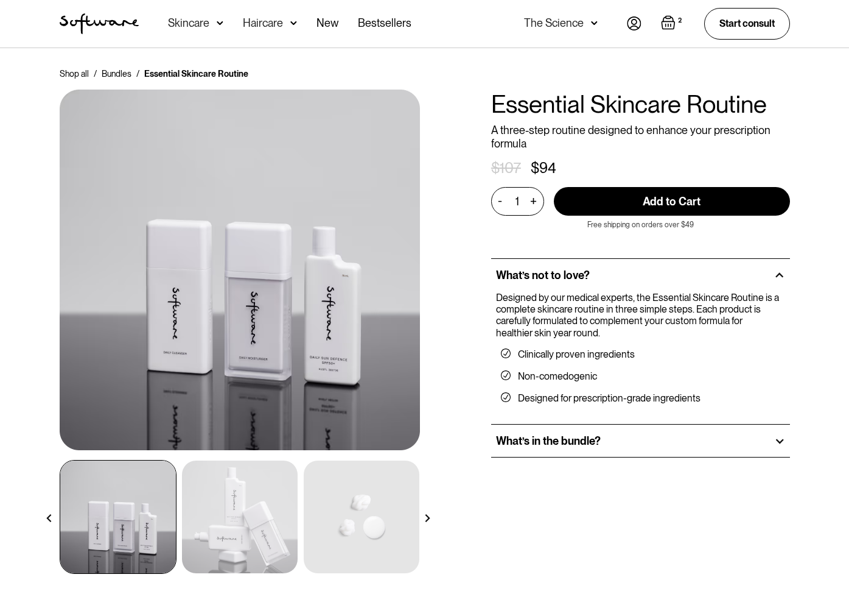
click at [775, 441] on div at bounding box center [779, 440] width 11 height 11
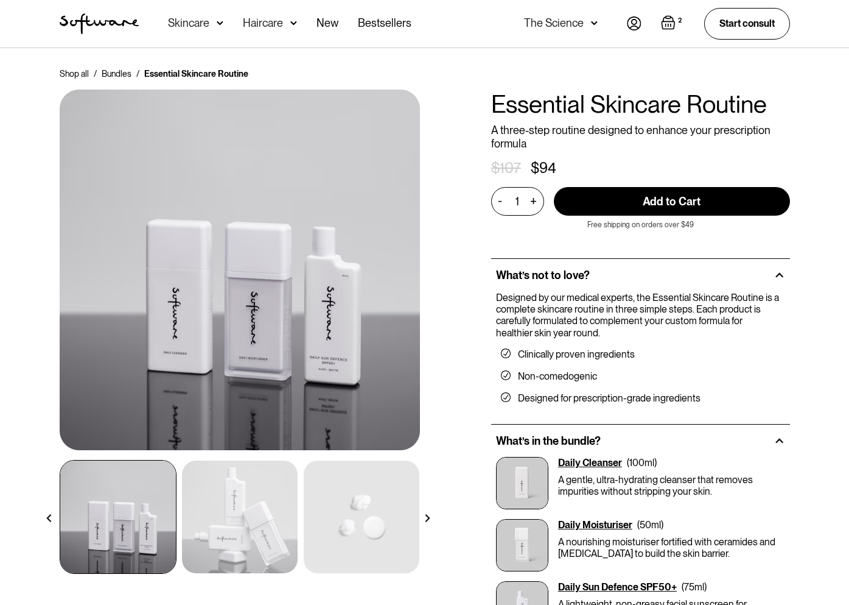
click at [601, 463] on div "Daily Cleanser" at bounding box center [590, 463] width 64 height 12
click at [631, 197] on input "Add to Cart" at bounding box center [672, 201] width 236 height 29
type input "Add to Cart"
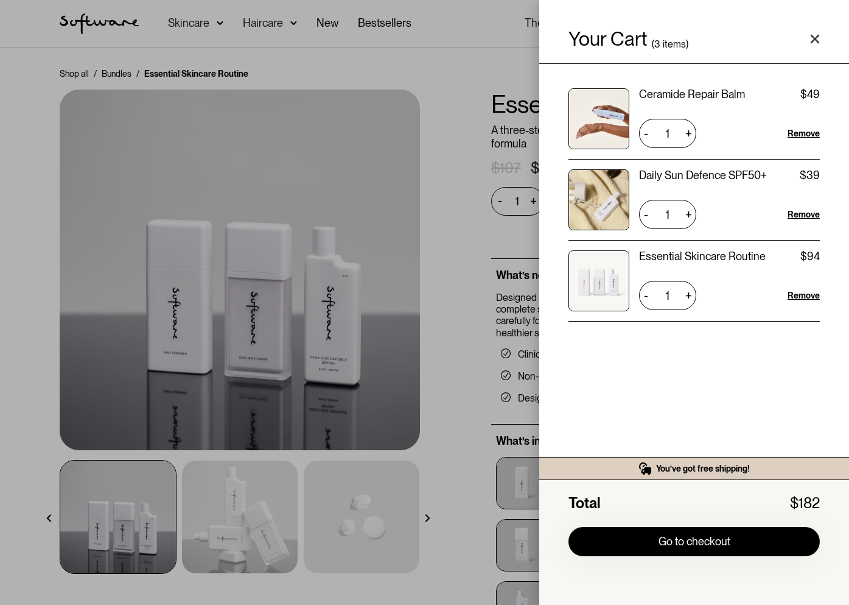
click at [354, 66] on div "Your Cart ( 3 items) Ceramide Repair Balm $49 $49 1 + - Remove Daily Sun Defenc…" at bounding box center [424, 302] width 849 height 605
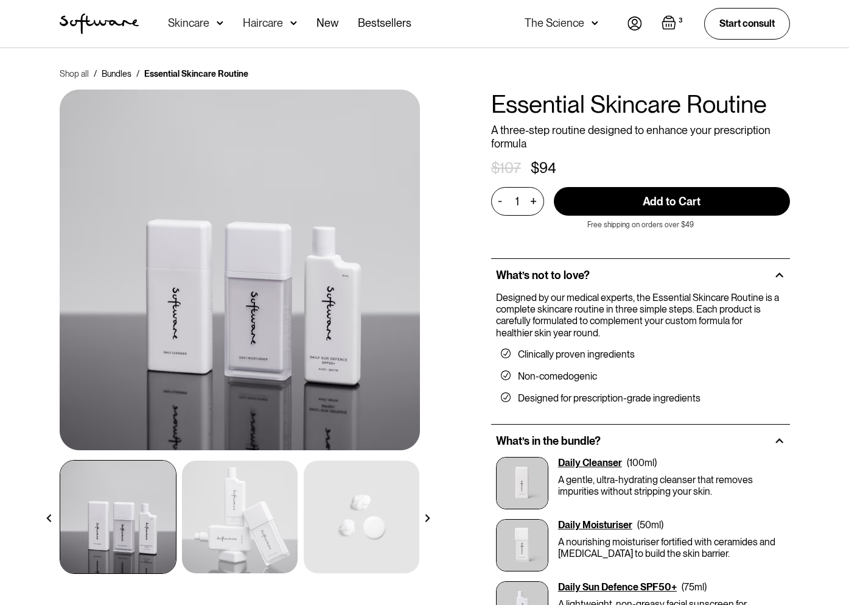
click at [66, 73] on link "Shop all" at bounding box center [74, 74] width 29 height 12
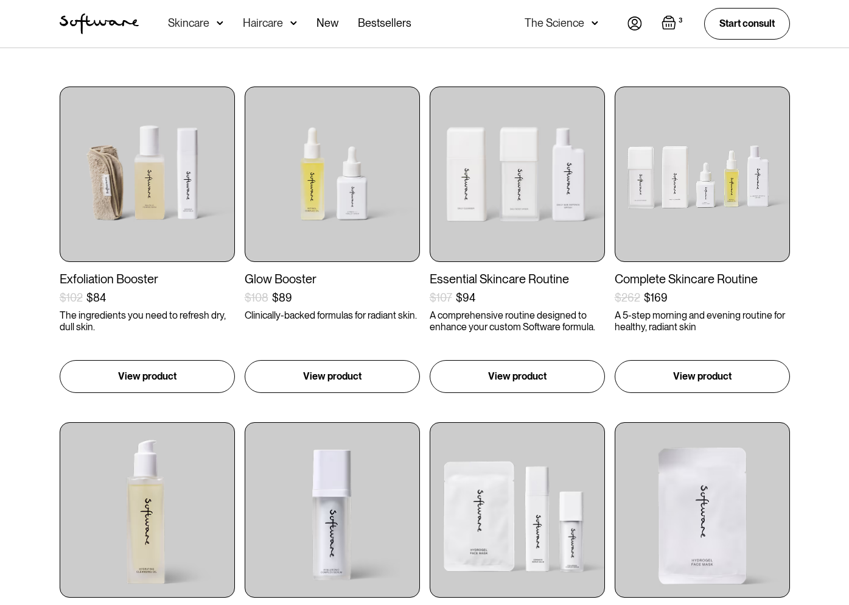
scroll to position [222, 0]
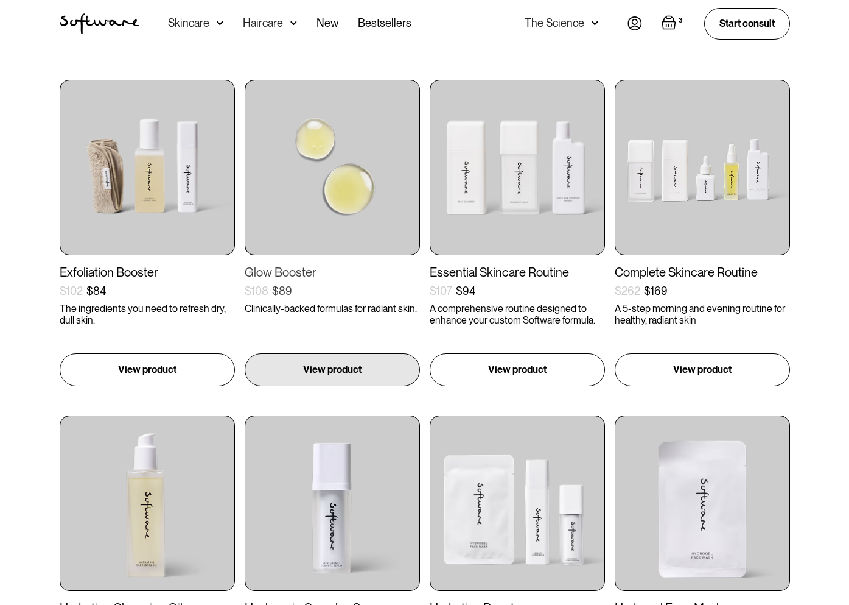
click at [332, 150] on img at bounding box center [332, 167] width 175 height 175
